Goal: Information Seeking & Learning: Learn about a topic

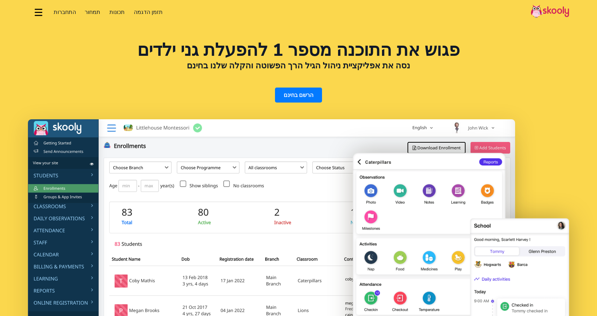
select select "iw"
select select "33"
select select "[GEOGRAPHIC_DATA]"
select select "Europe/[GEOGRAPHIC_DATA]"
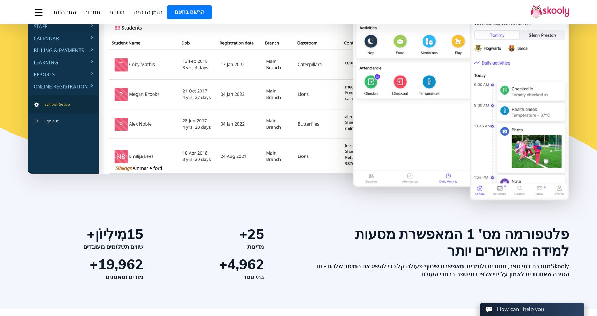
scroll to position [219, 0]
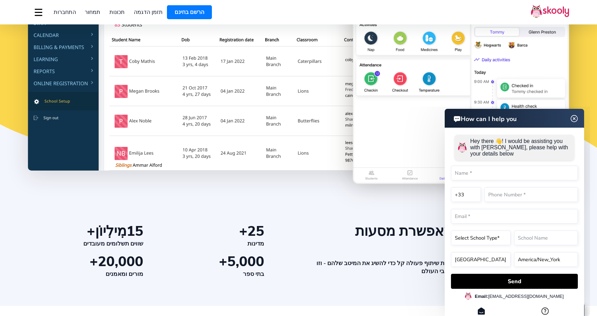
click at [573, 117] on img at bounding box center [574, 118] width 13 height 9
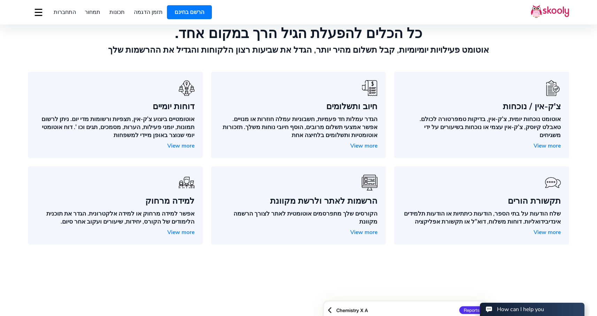
scroll to position [538, 0]
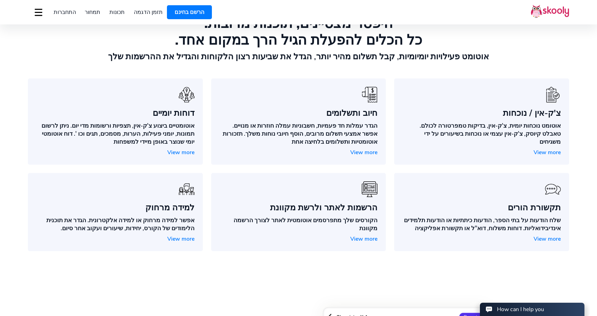
click at [363, 149] on span "View more" at bounding box center [363, 152] width 27 height 8
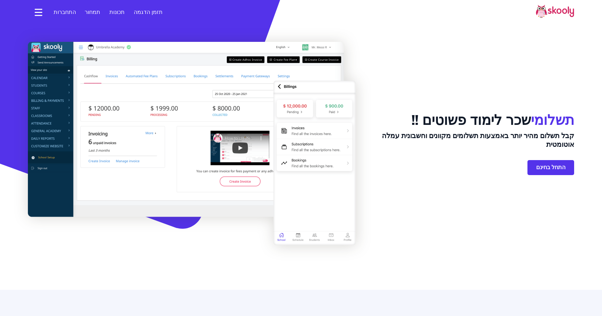
select select "iw"
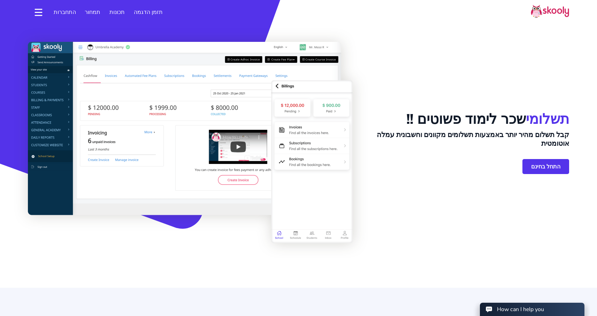
select select "33"
select select "[GEOGRAPHIC_DATA]"
select select "Europe/[GEOGRAPHIC_DATA]"
